Goal: Information Seeking & Learning: Find specific fact

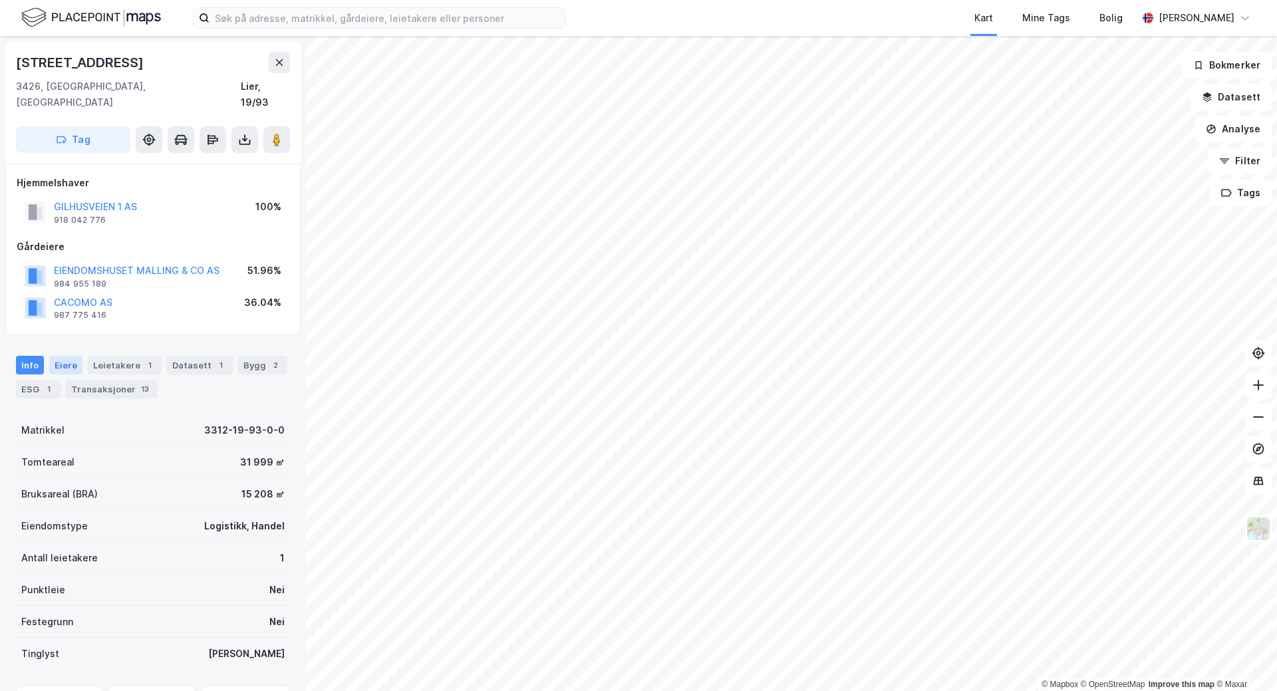
click at [67, 356] on div "Eiere" at bounding box center [65, 365] width 33 height 19
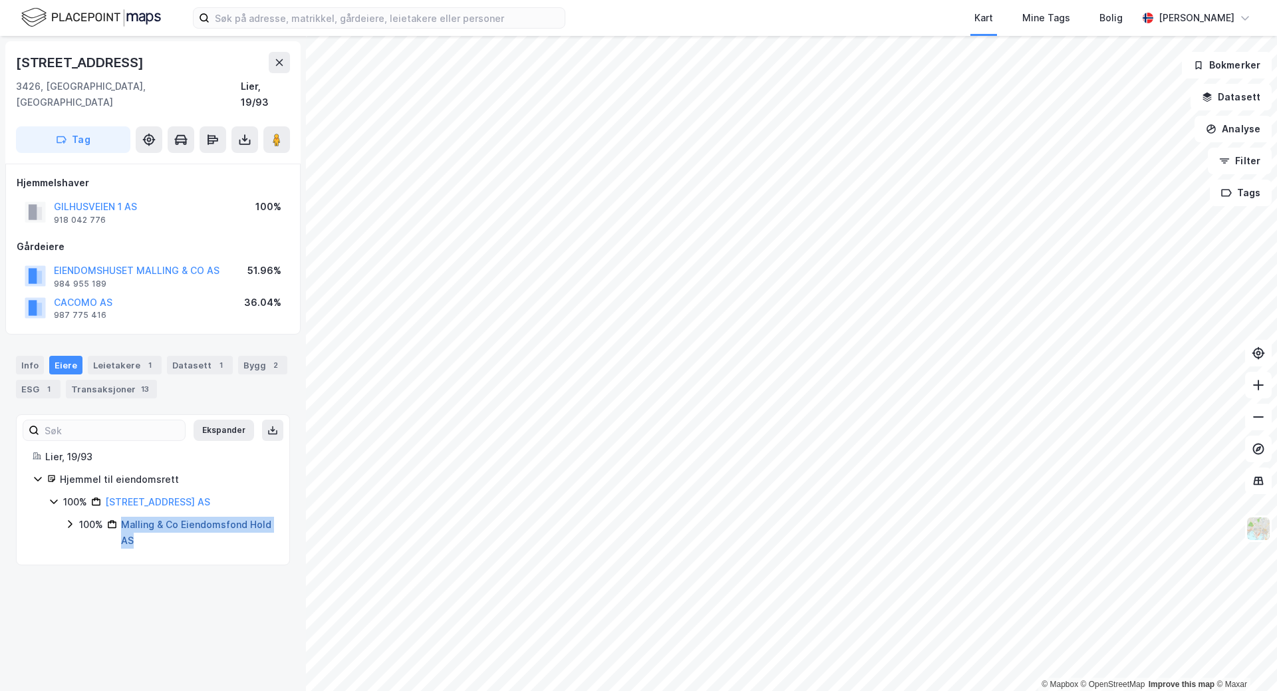
drag, startPoint x: 180, startPoint y: 531, endPoint x: 122, endPoint y: 513, distance: 60.2
click at [122, 517] on div "Malling & Co Eiendomsfond Hold AS" at bounding box center [197, 533] width 152 height 32
copy link "Malling & Co Eiendomsfond Hold AS"
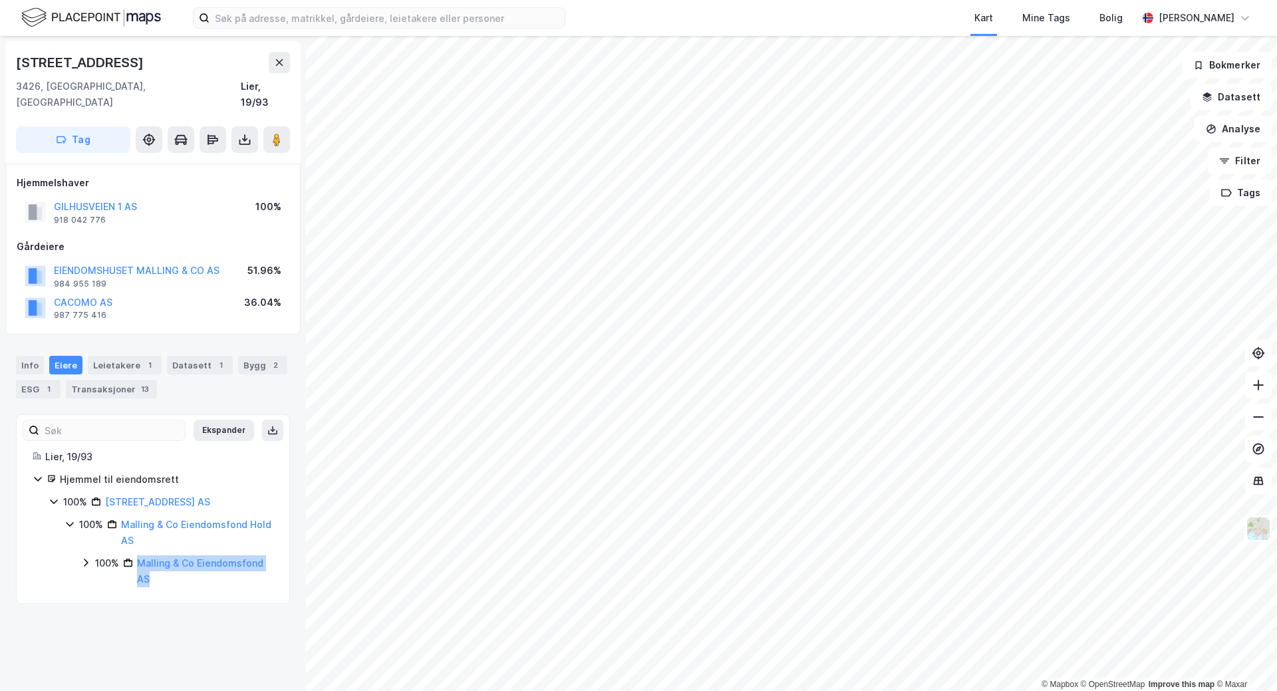
drag, startPoint x: 170, startPoint y: 569, endPoint x: 136, endPoint y: 550, distance: 39.0
click at [136, 555] on div "100% Malling & Co Eiendomsfond AS" at bounding box center [184, 571] width 178 height 32
drag, startPoint x: 172, startPoint y: 528, endPoint x: 226, endPoint y: 531, distance: 54.0
click at [226, 531] on div "Malling & Co Eiendomsfond Hold AS" at bounding box center [197, 533] width 152 height 32
click at [70, 519] on icon at bounding box center [70, 524] width 11 height 11
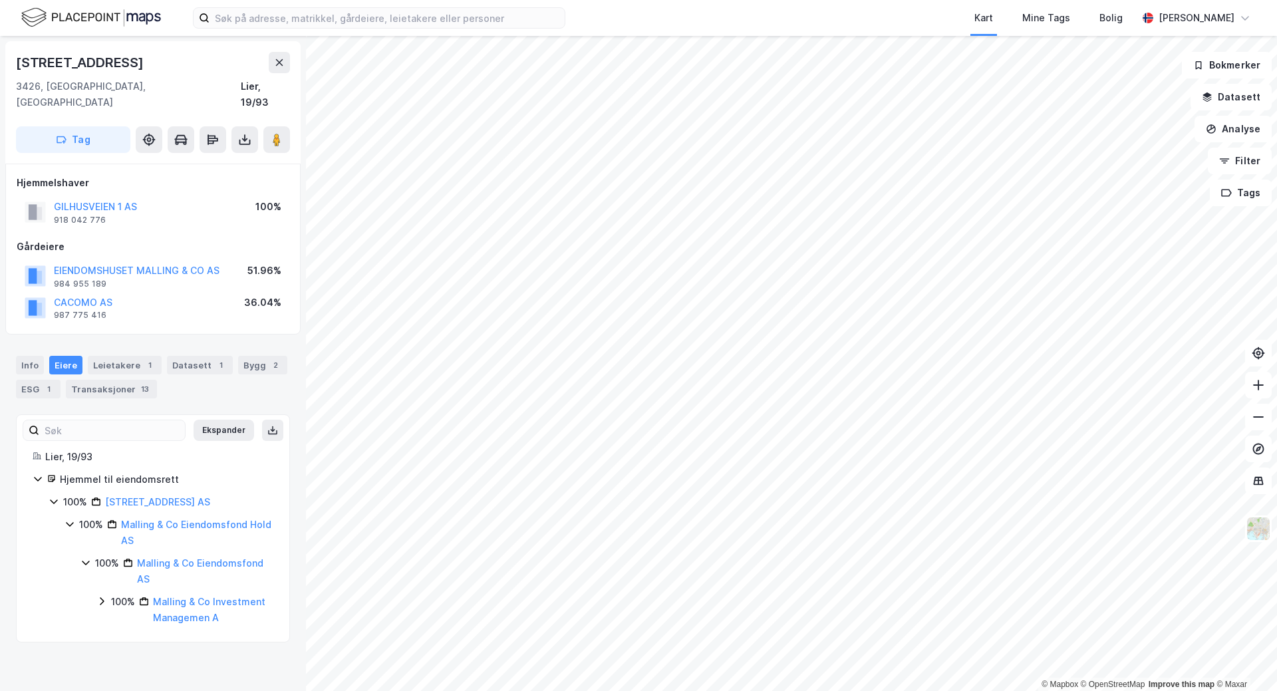
click at [84, 561] on icon at bounding box center [85, 563] width 7 height 5
drag, startPoint x: 176, startPoint y: 565, endPoint x: 131, endPoint y: 555, distance: 45.8
click at [131, 555] on div "100% Malling & Co Eiendomsfond AS" at bounding box center [184, 571] width 178 height 32
copy link "Malling & Co Eiendomsfond AS"
click at [100, 622] on div "Ekspander Lier, 19/93 Hjemmel til eiendomsrett 100% Gilhusveien 1 AS 100% Malli…" at bounding box center [153, 527] width 274 height 227
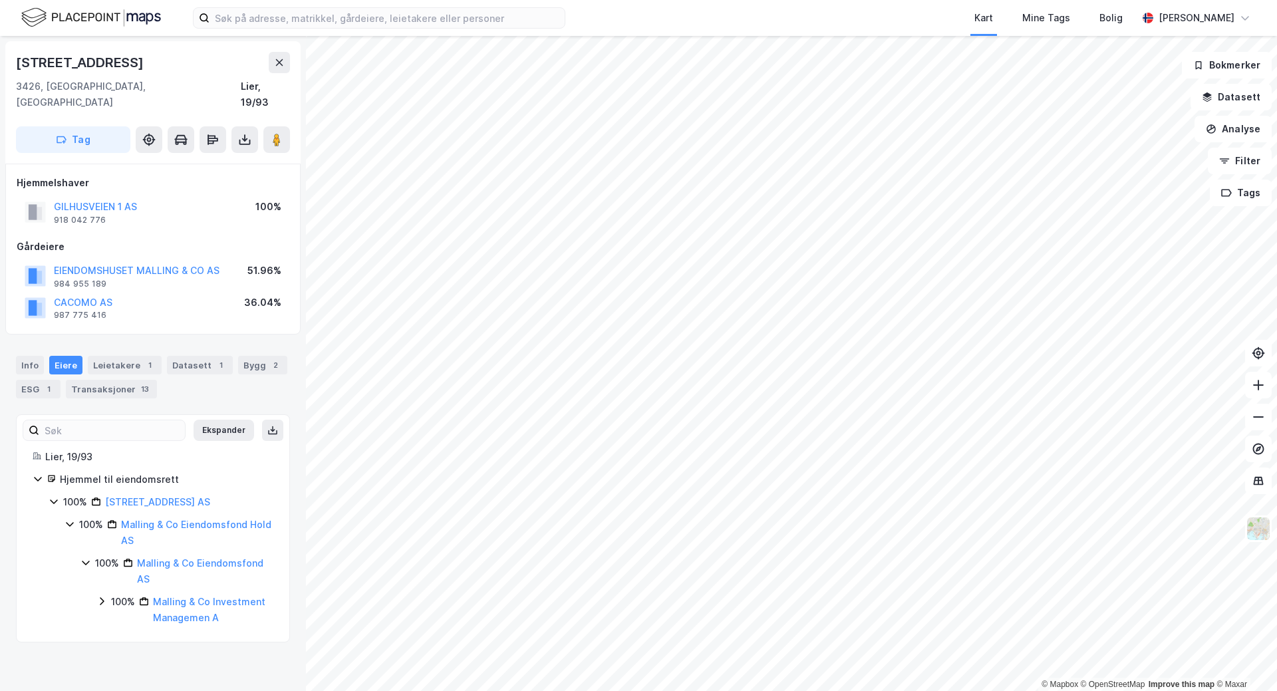
click at [98, 596] on icon at bounding box center [101, 601] width 11 height 11
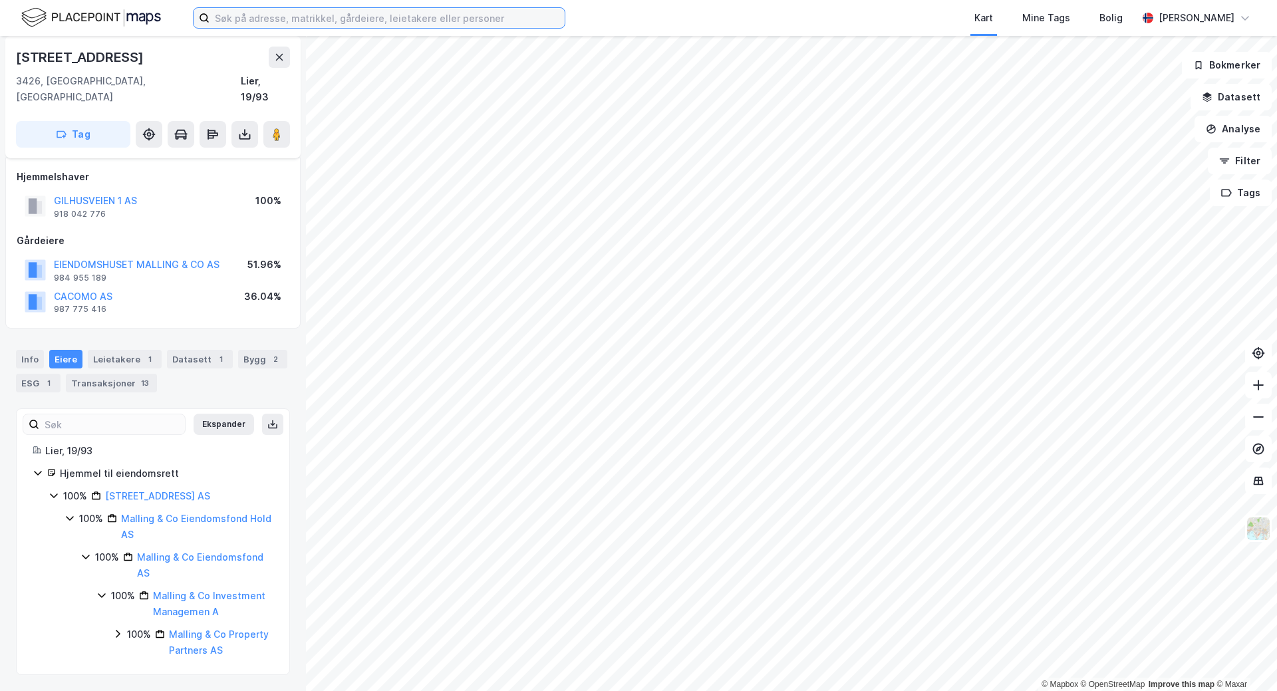
click at [333, 18] on input at bounding box center [387, 18] width 355 height 20
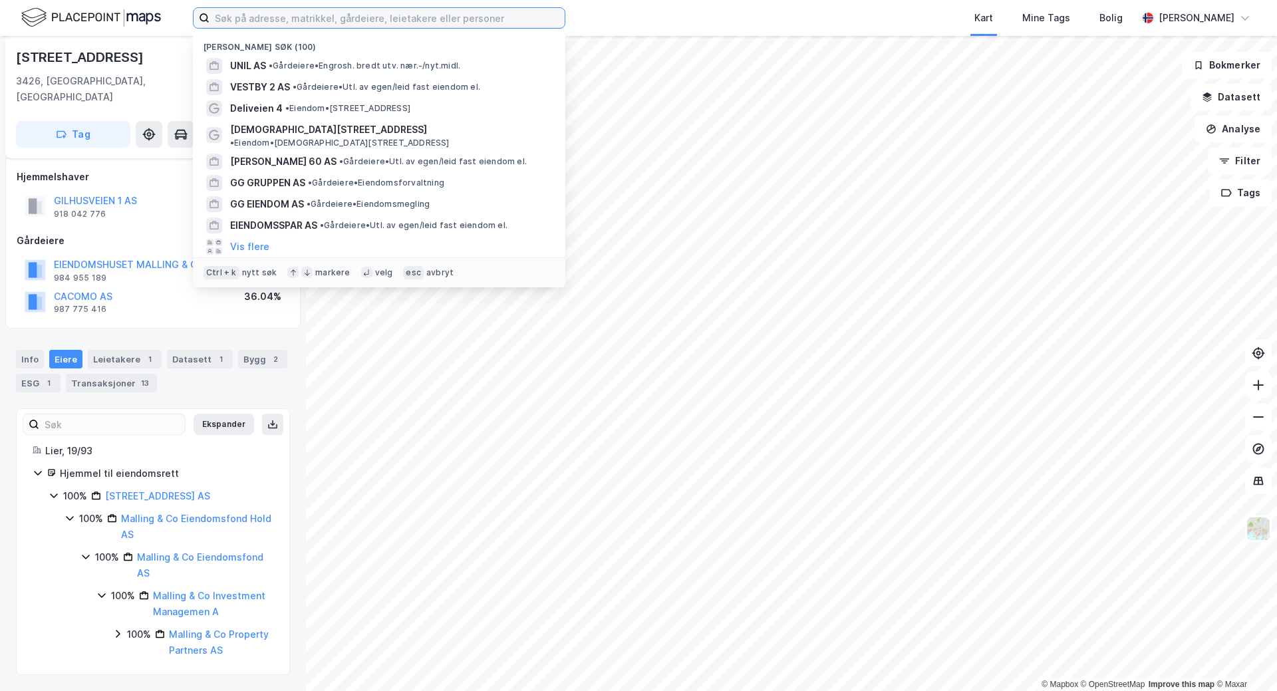
paste input "[STREET_ADDRESS]"
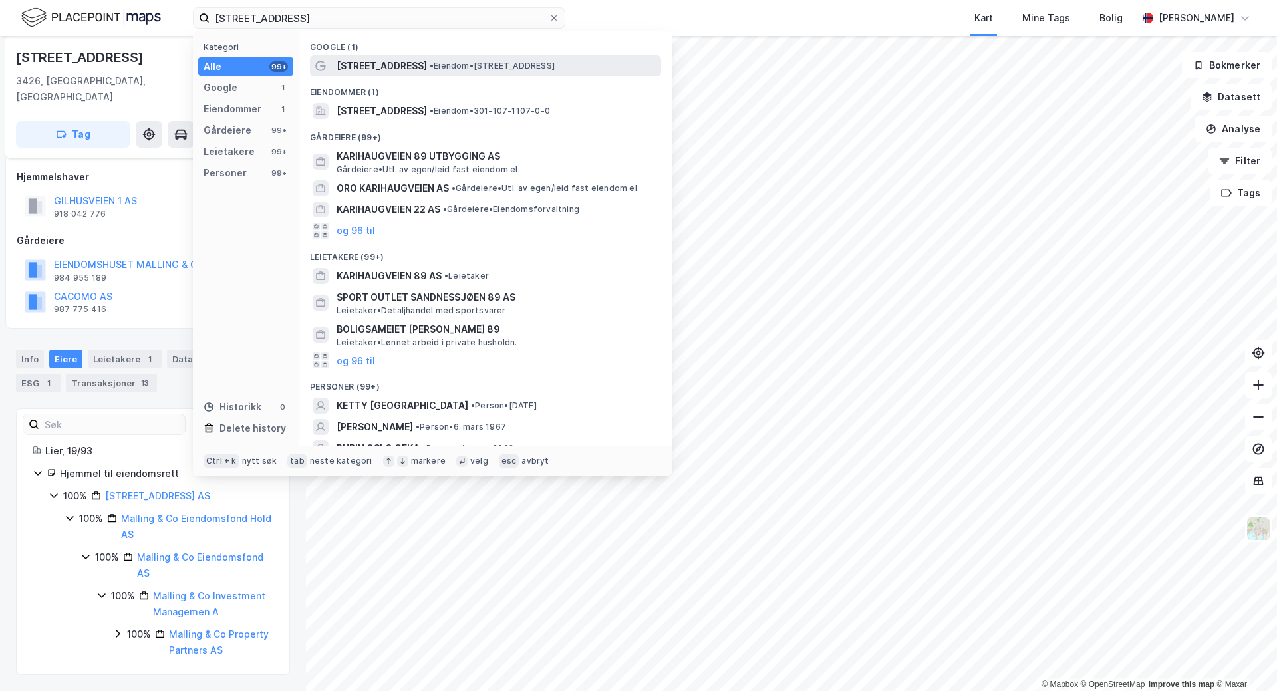
click at [397, 67] on span "[STREET_ADDRESS]" at bounding box center [382, 66] width 90 height 16
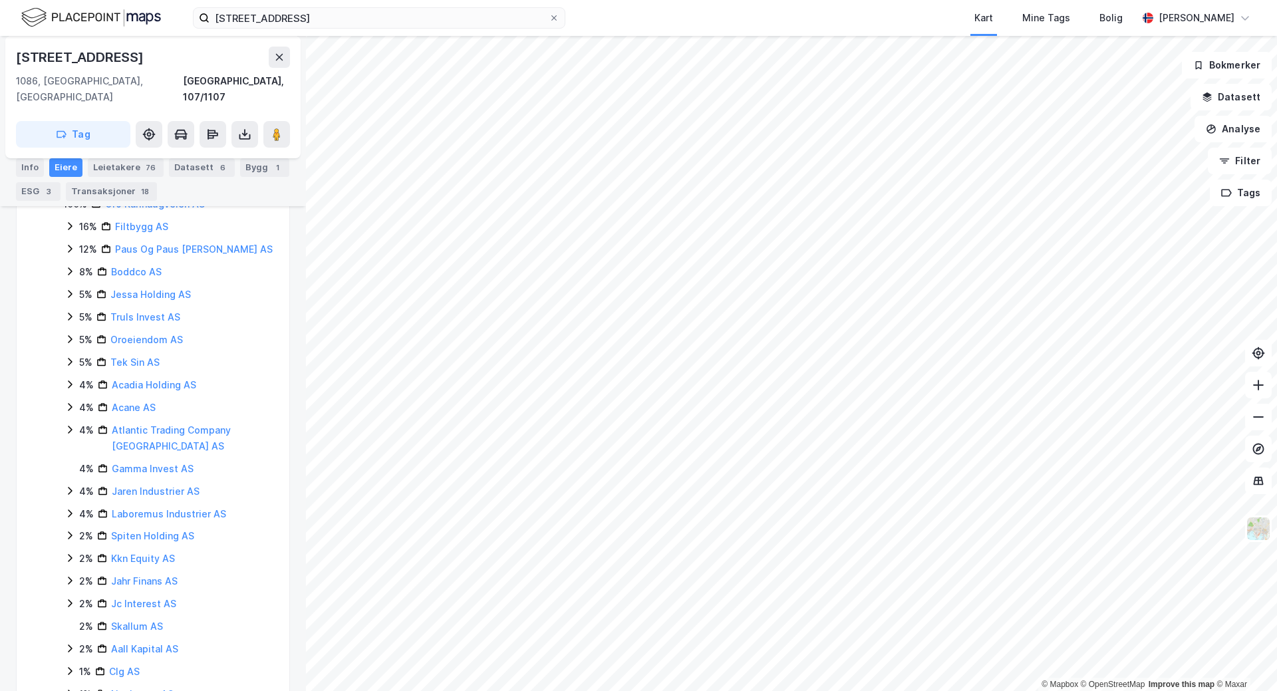
scroll to position [339, 0]
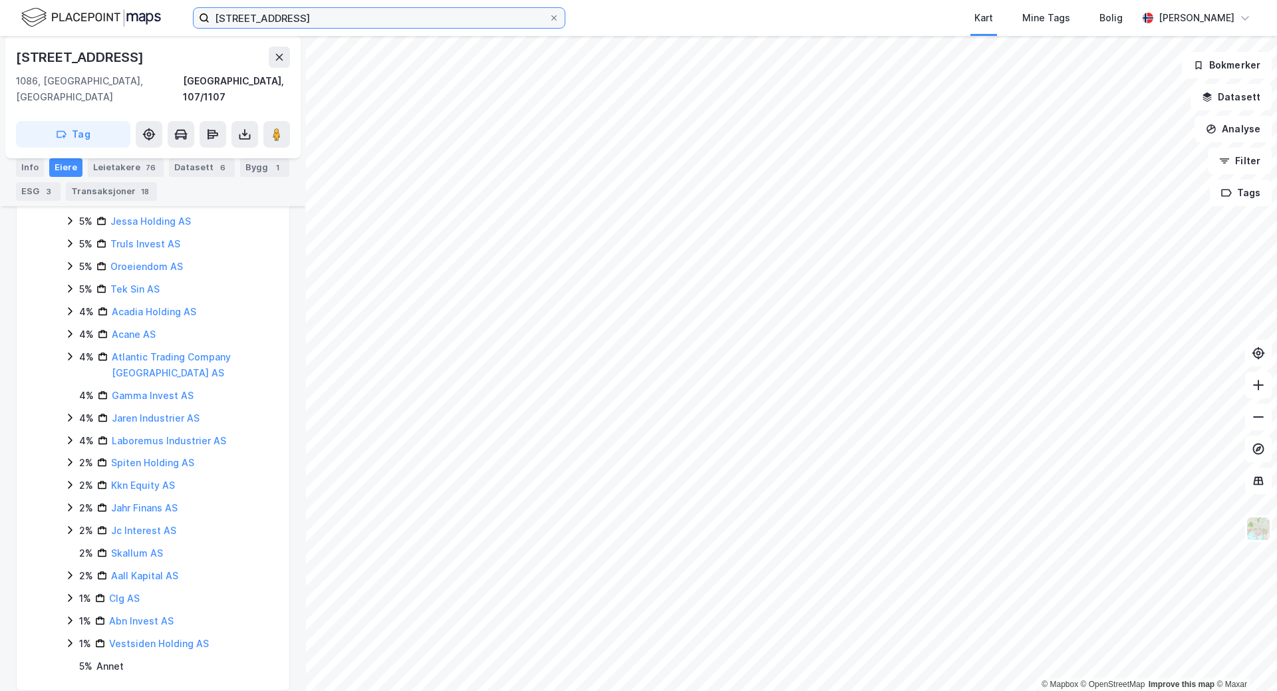
click at [281, 18] on input "[STREET_ADDRESS]" at bounding box center [379, 18] width 339 height 20
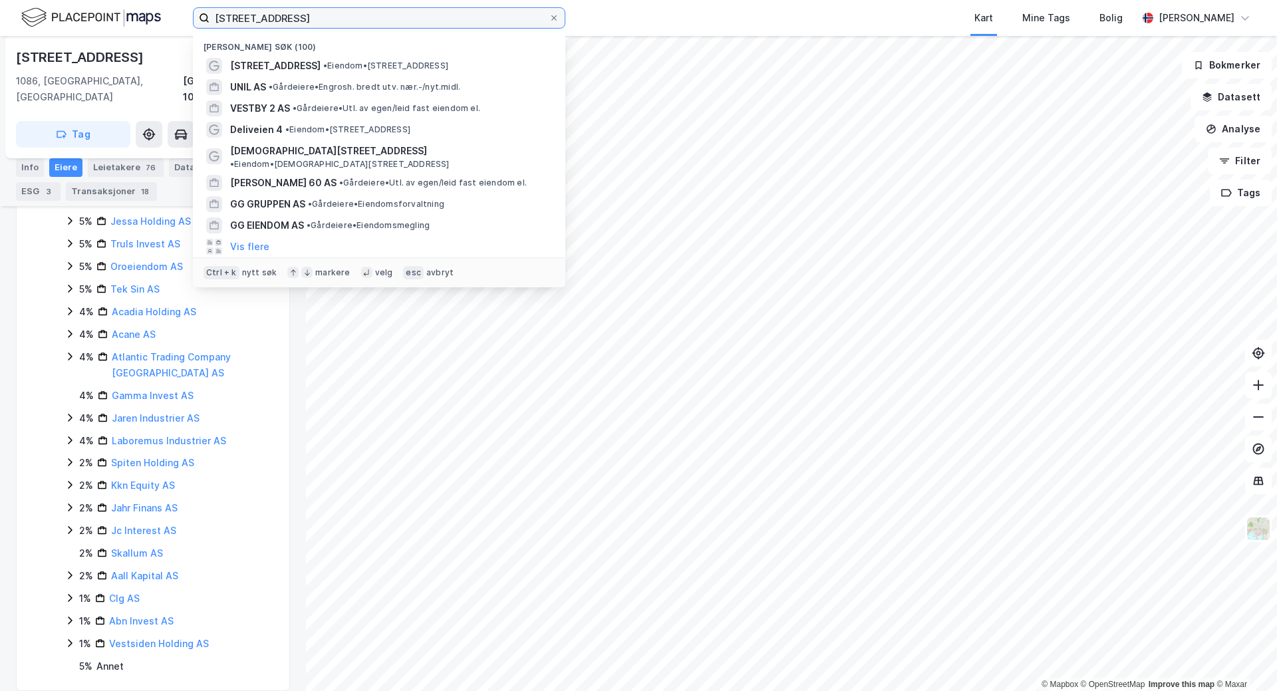
click at [281, 18] on input "[STREET_ADDRESS]" at bounding box center [379, 18] width 339 height 20
paste input "[PERSON_NAME][STREET_ADDRESS]"
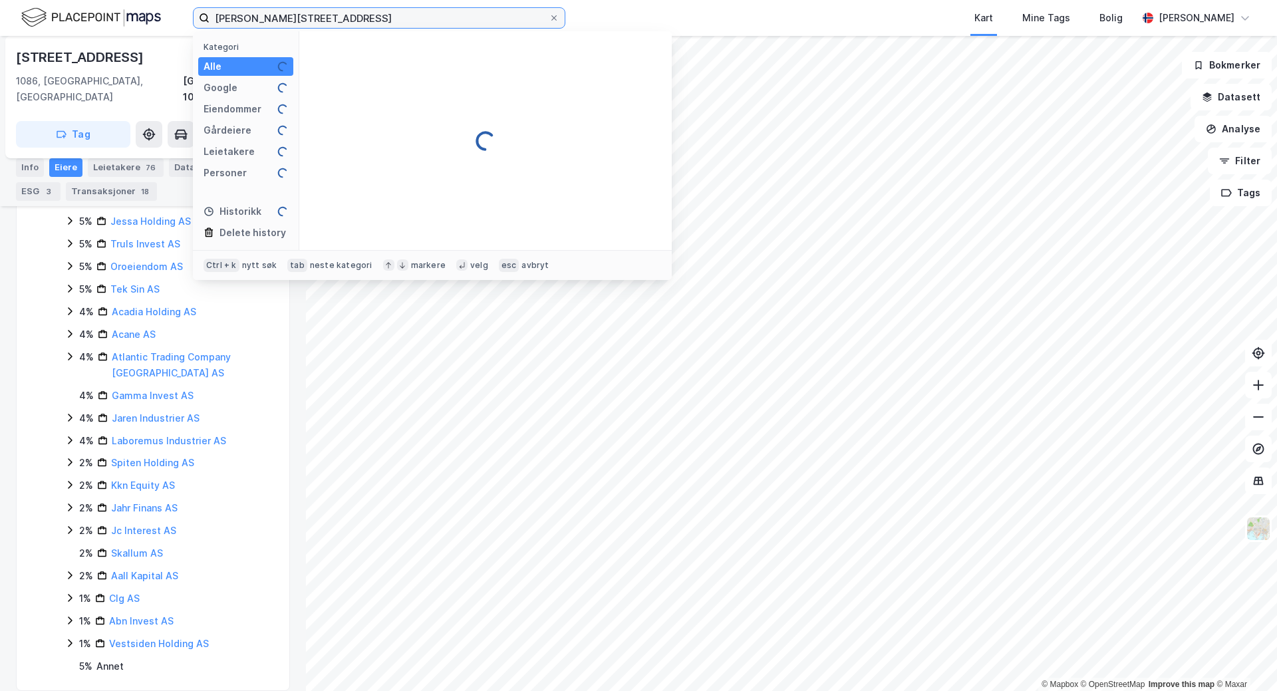
type input "[PERSON_NAME][STREET_ADDRESS]"
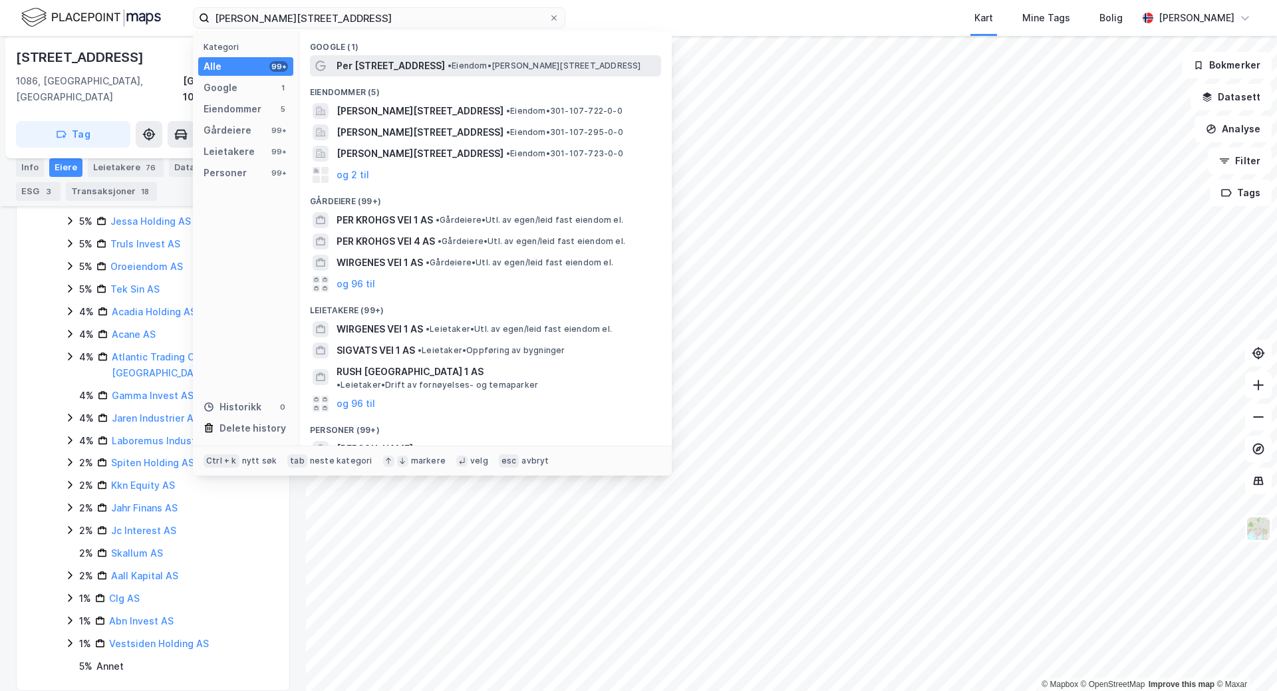
click at [388, 64] on span "Per [STREET_ADDRESS]" at bounding box center [391, 66] width 108 height 16
